Goal: Check status: Check status

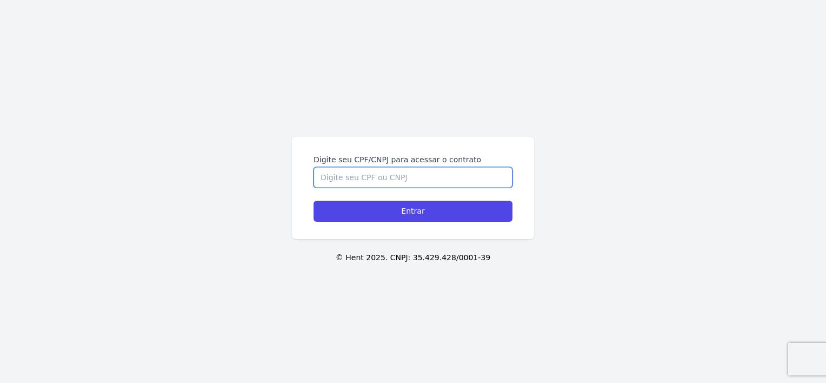
click at [391, 174] on input "Digite seu CPF/CNPJ para acessar o contrato" at bounding box center [413, 177] width 199 height 21
click at [357, 178] on input "Digite seu CPF/CNPJ para acessar o contrato" at bounding box center [413, 177] width 199 height 21
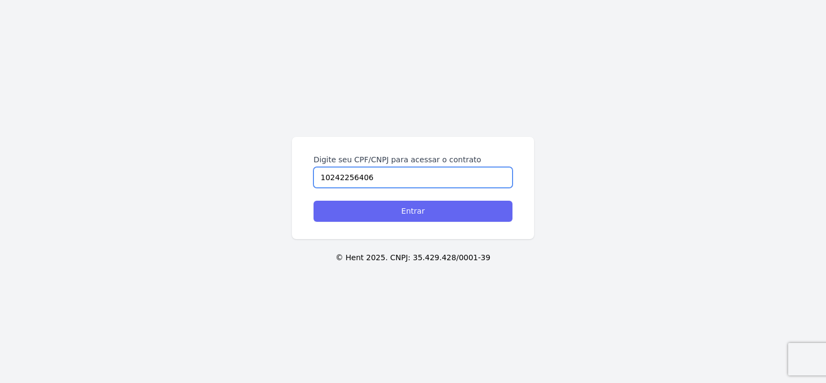
type input "10242256406"
click at [377, 206] on input "Entrar" at bounding box center [413, 211] width 199 height 21
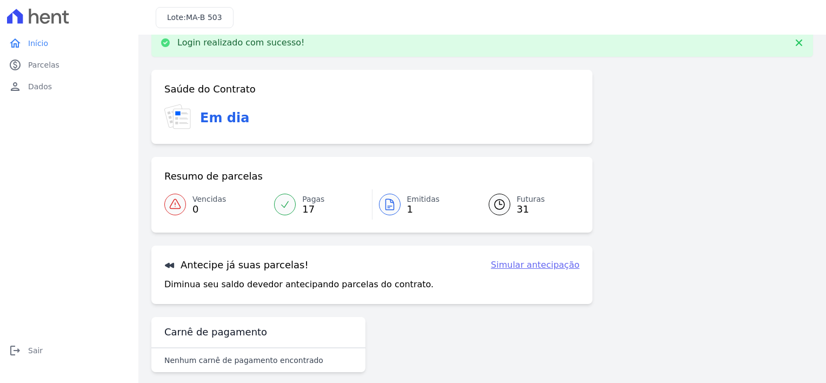
scroll to position [29, 0]
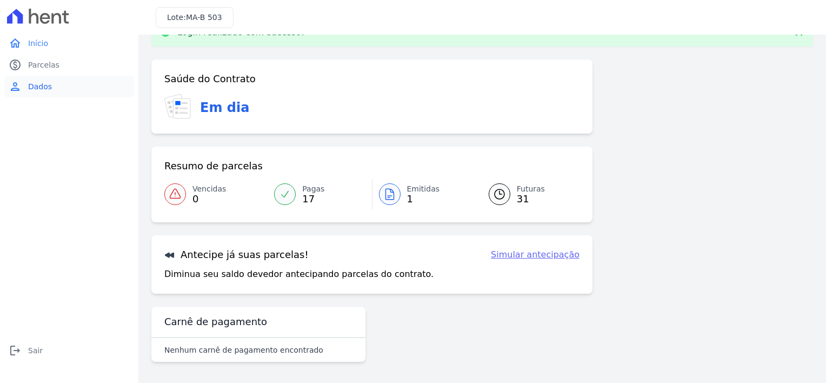
click at [31, 84] on span "Dados" at bounding box center [40, 86] width 24 height 11
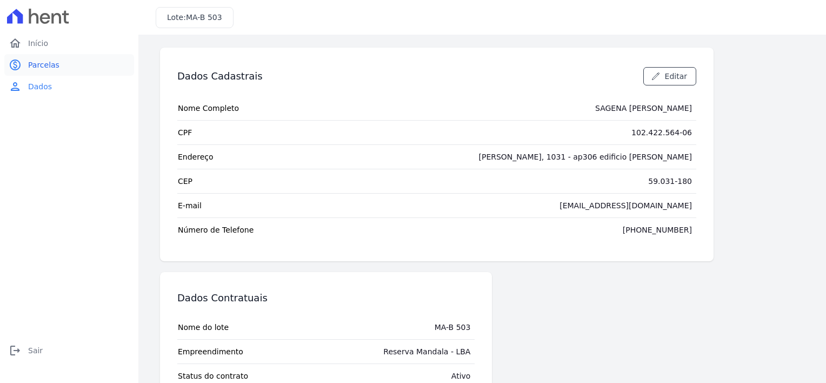
click at [38, 69] on span "Parcelas" at bounding box center [43, 64] width 31 height 11
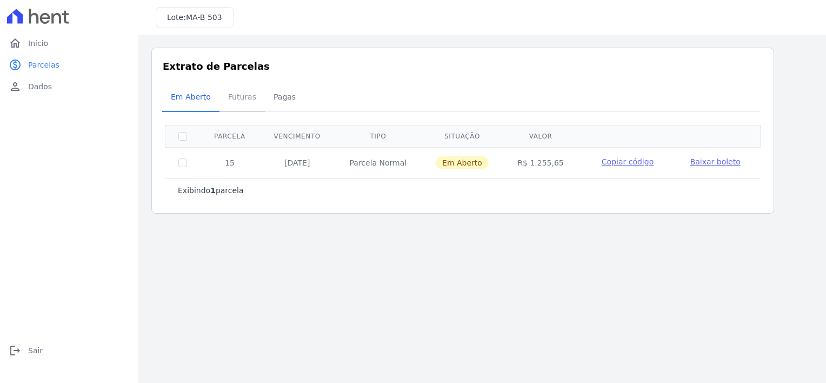
click at [233, 97] on span "Futuras" at bounding box center [242, 97] width 41 height 22
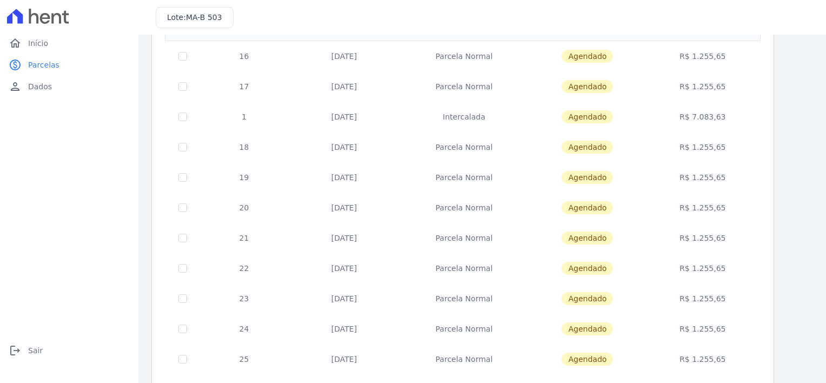
scroll to position [108, 0]
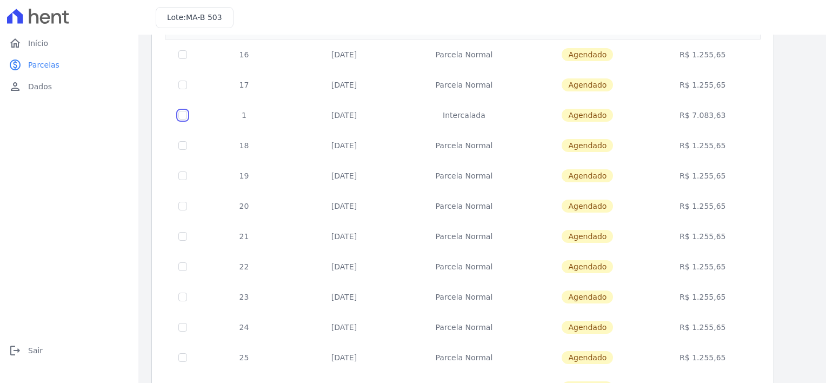
click at [185, 112] on input "checkbox" at bounding box center [182, 115] width 9 height 9
checkbox input "true"
click at [334, 115] on td "30/12/2025" at bounding box center [344, 115] width 112 height 30
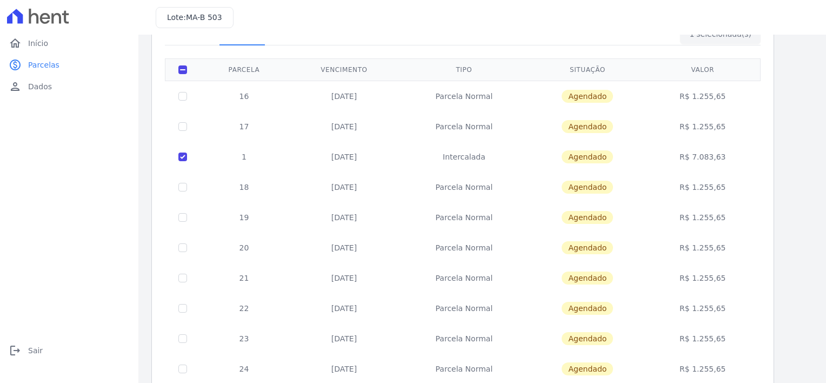
scroll to position [53, 0]
